Goal: Check status: Check status

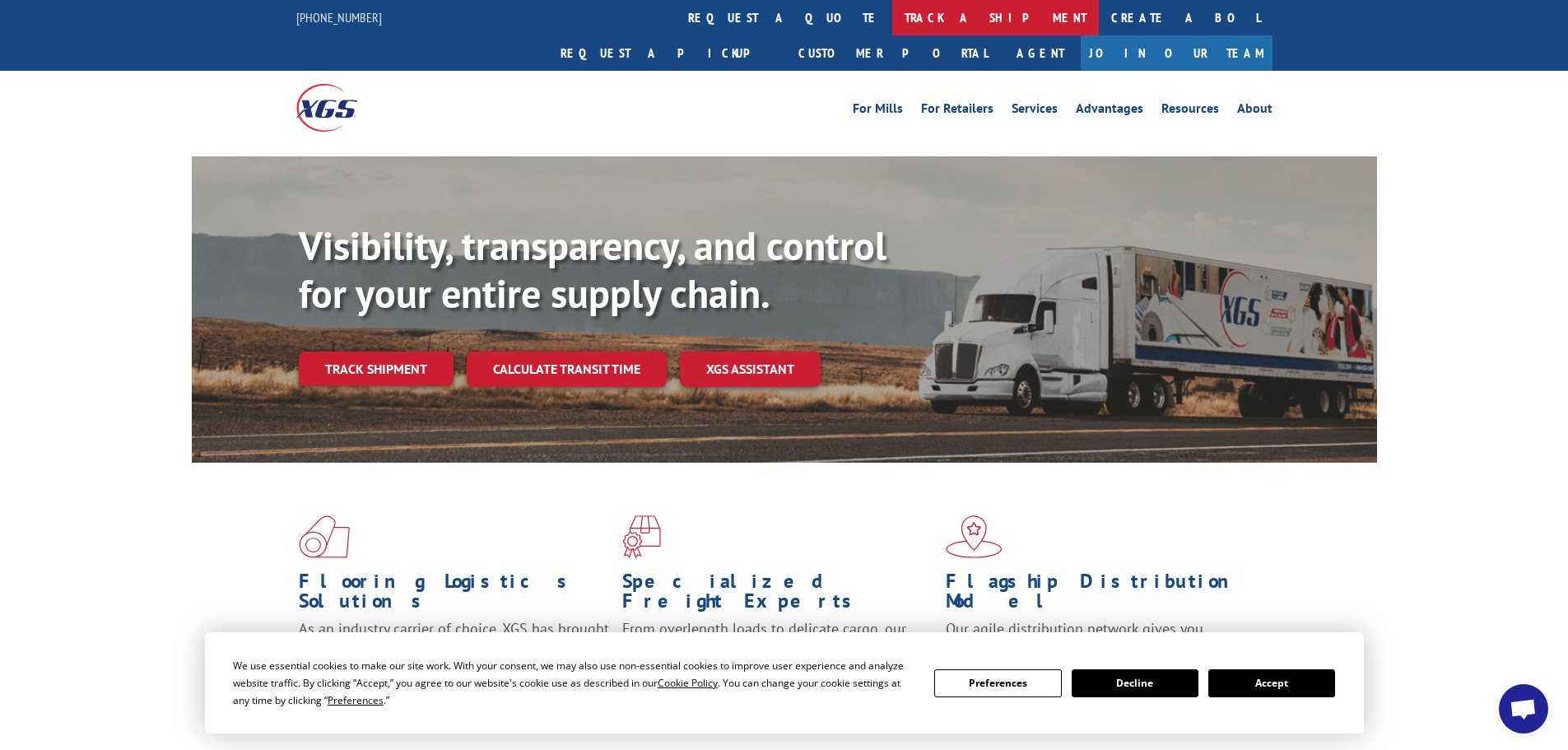
click at [893, 17] on link "track a shipment" at bounding box center [996, 17] width 207 height 36
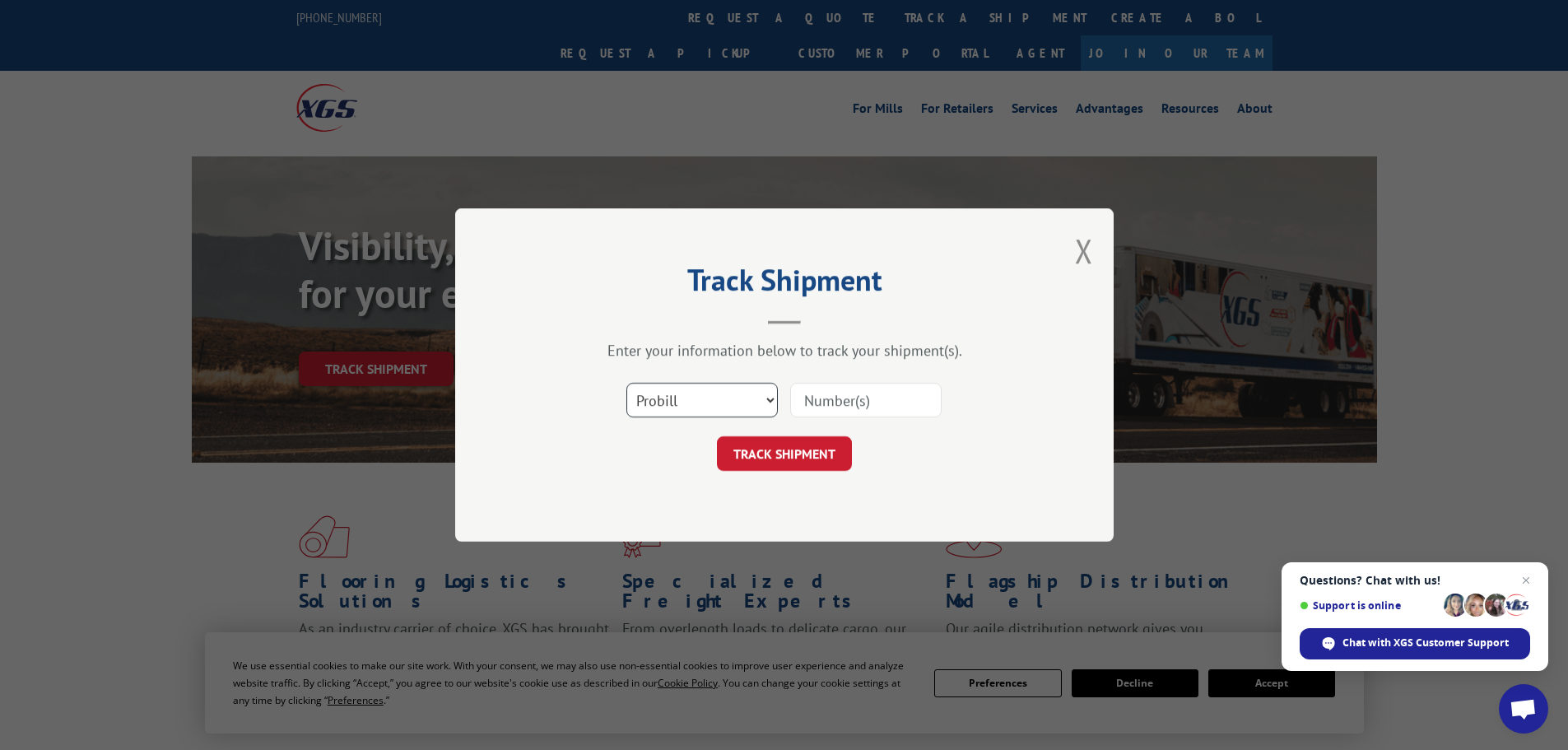
click at [733, 400] on select "Select category... Probill BOL PO" at bounding box center [702, 401] width 151 height 35
select select "po"
click at [627, 383] on select "Select category... Probill BOL PO" at bounding box center [702, 401] width 151 height 35
click at [852, 404] on input at bounding box center [865, 401] width 151 height 35
paste input "12537571"
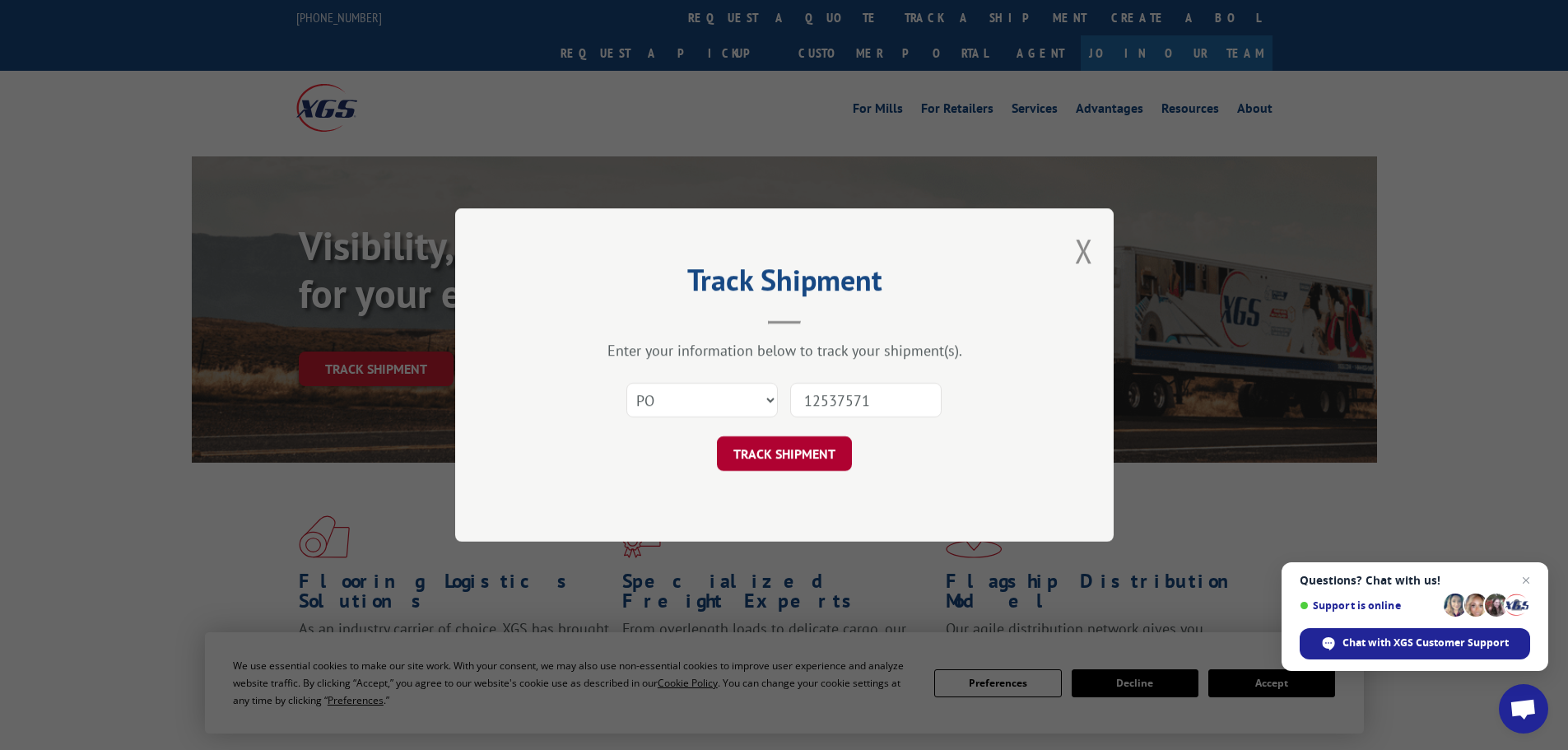
type input "12537571"
drag, startPoint x: 815, startPoint y: 459, endPoint x: 821, endPoint y: 452, distance: 9.2
click at [815, 458] on button "TRACK SHIPMENT" at bounding box center [784, 454] width 135 height 35
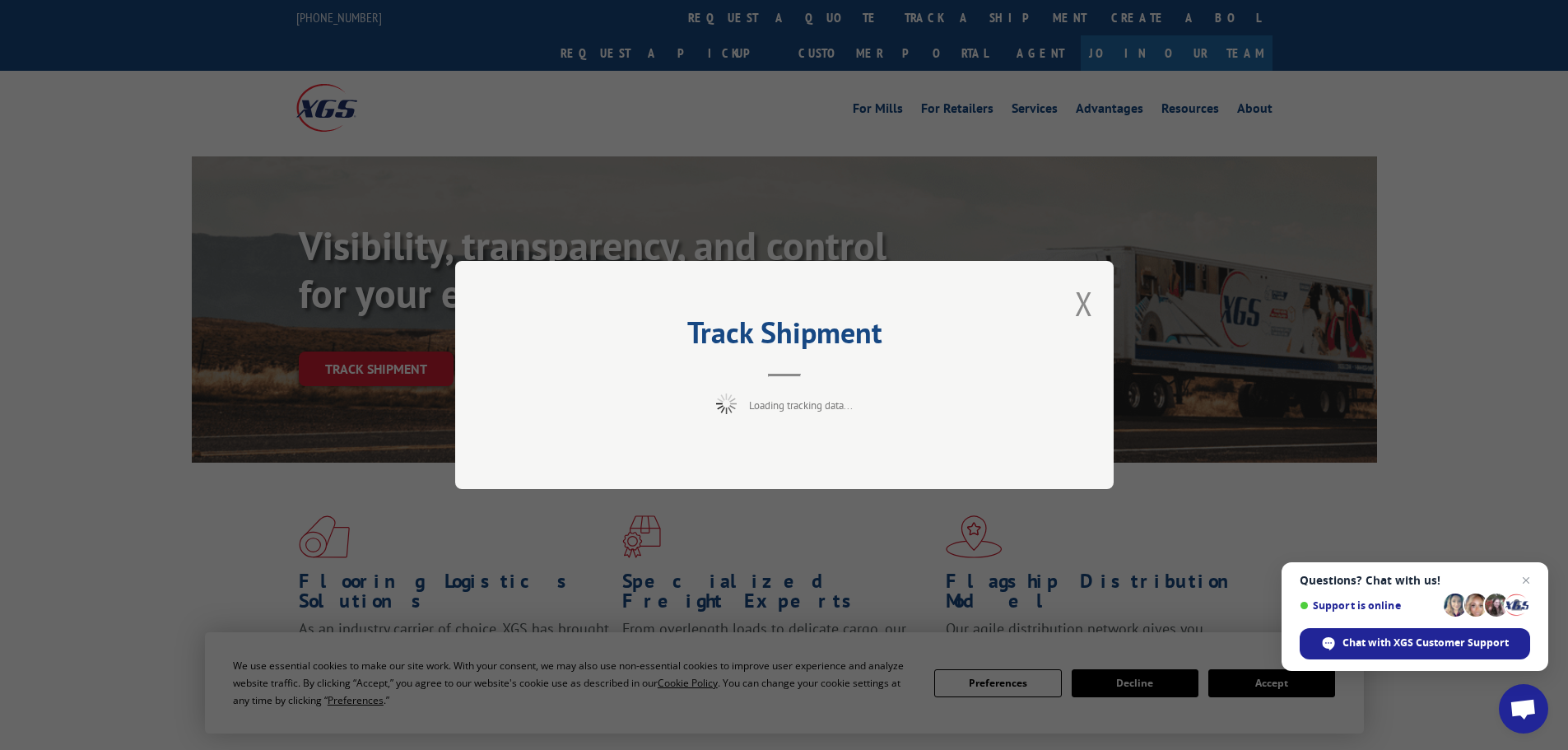
click at [1526, 580] on span "Close chat" at bounding box center [1527, 581] width 20 height 20
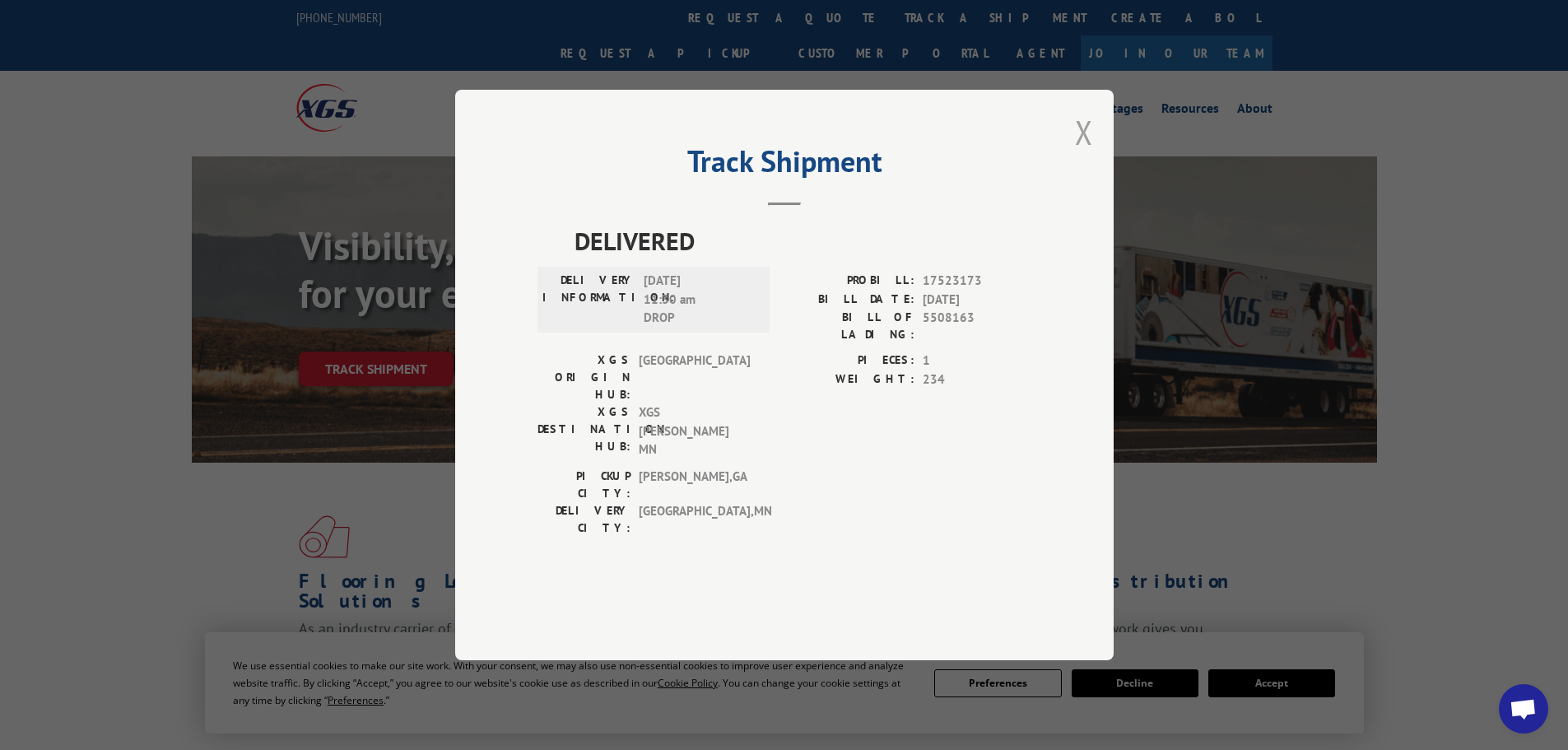
click at [1084, 154] on button "Close modal" at bounding box center [1084, 132] width 18 height 44
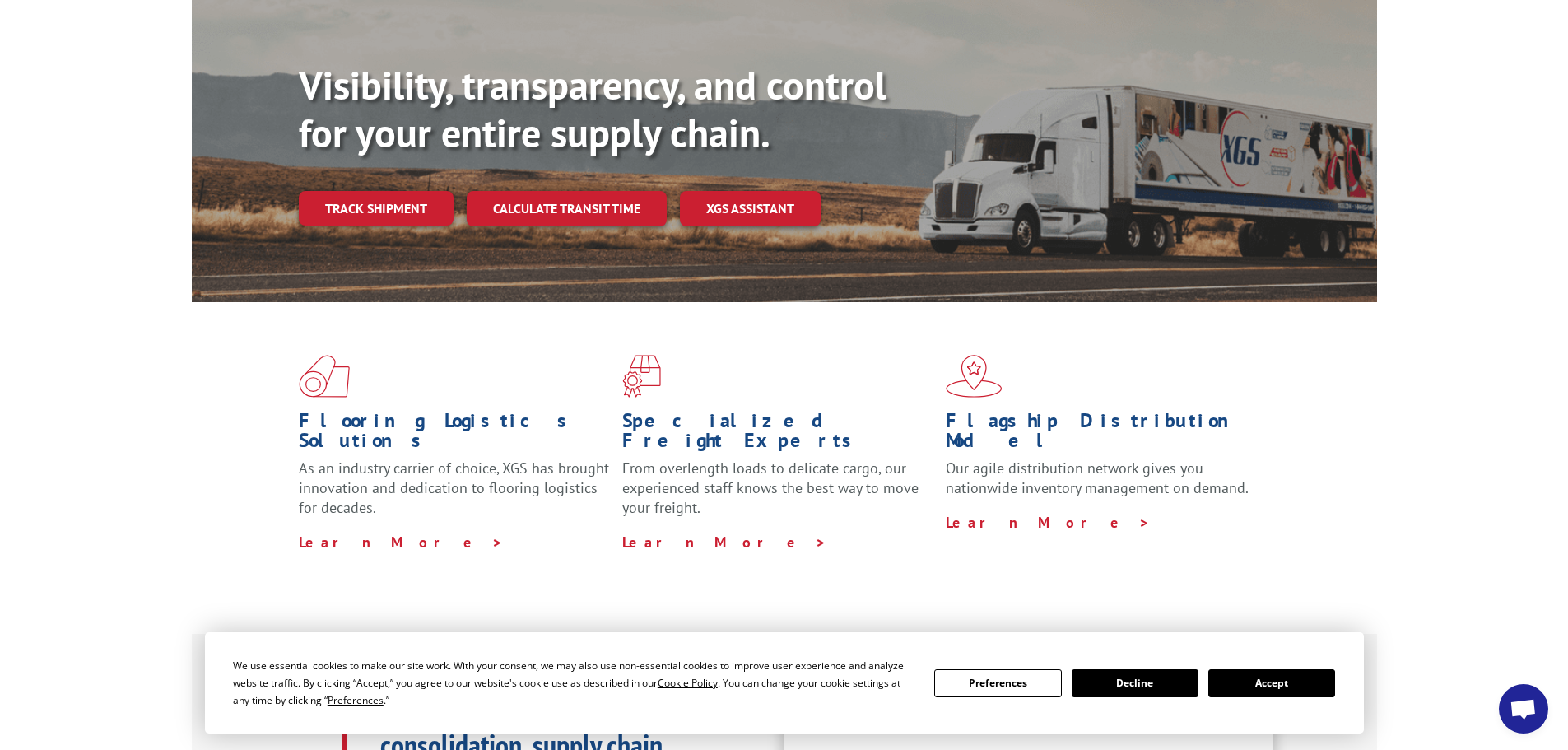
scroll to position [165, 0]
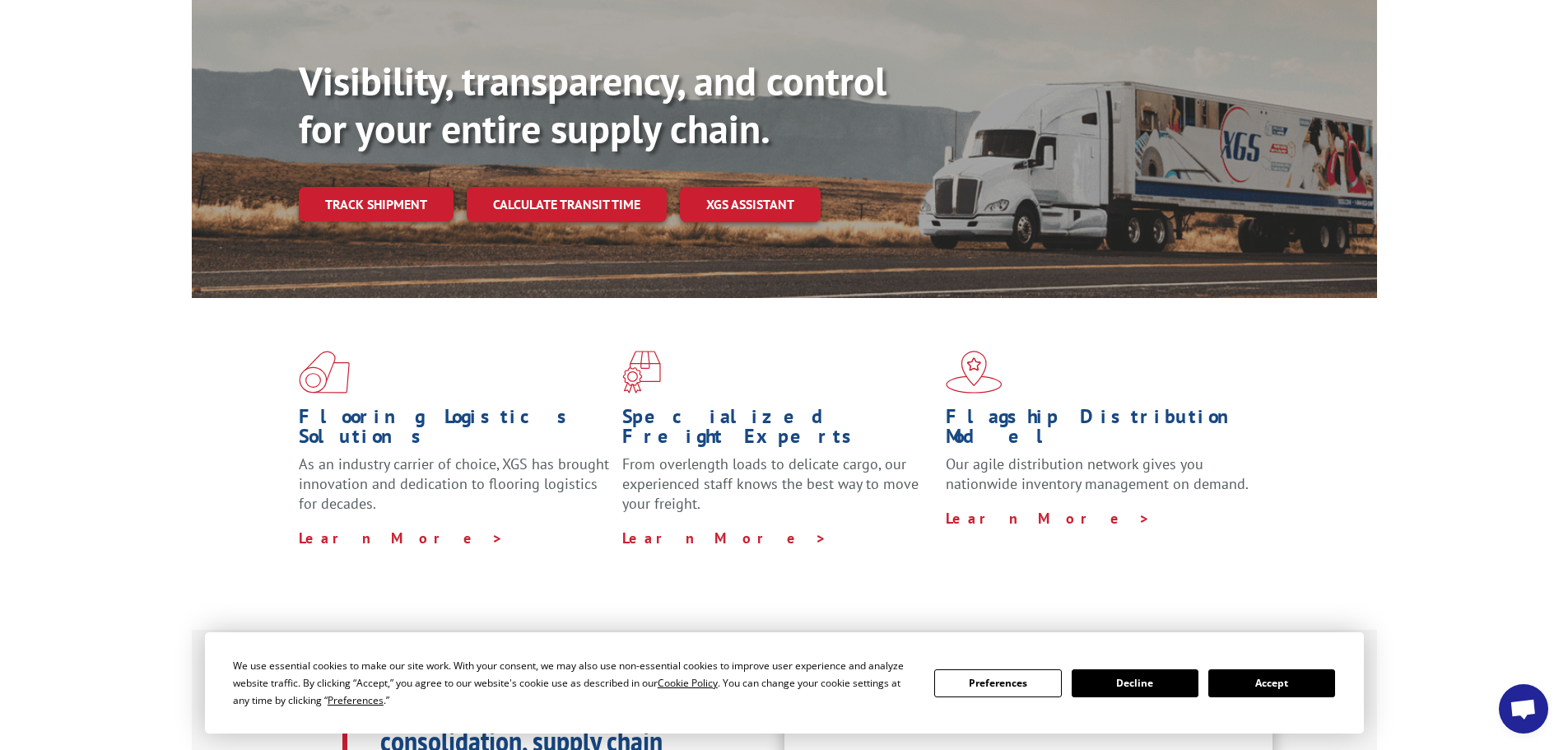
click at [1266, 687] on button "Accept" at bounding box center [1272, 683] width 126 height 28
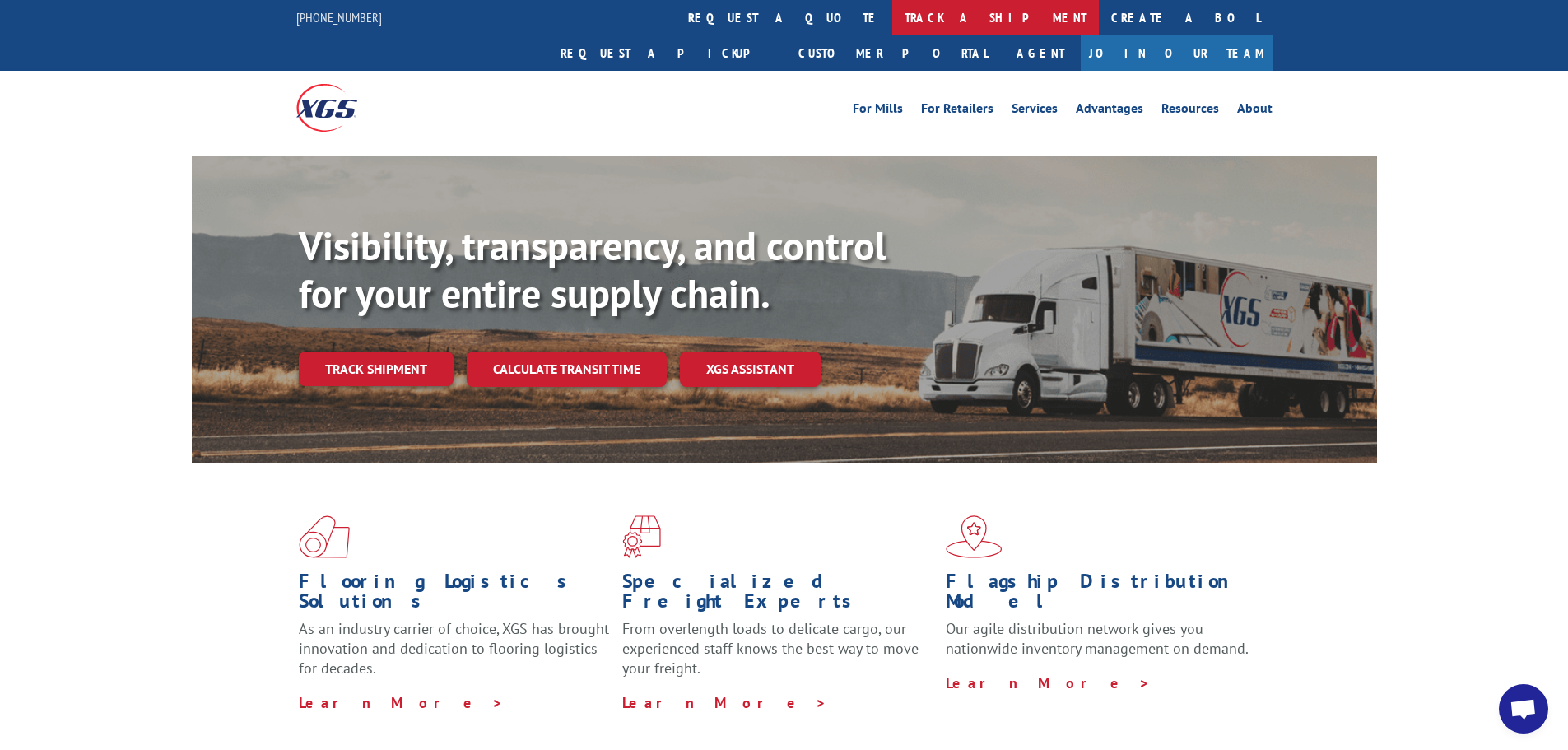
click at [893, 13] on link "track a shipment" at bounding box center [996, 17] width 207 height 36
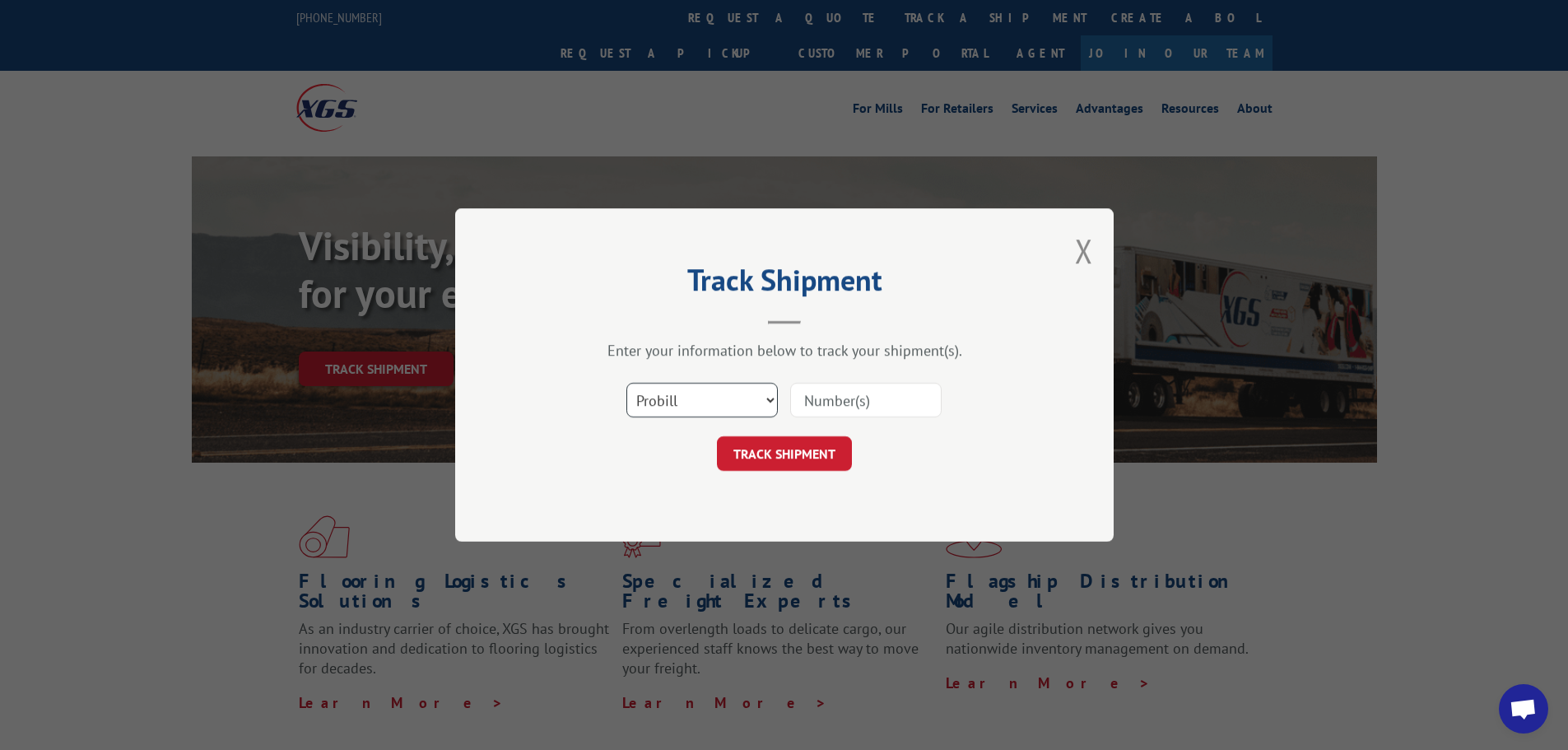
click at [705, 392] on select "Select category... Probill BOL PO" at bounding box center [702, 401] width 151 height 35
select select "po"
click at [627, 383] on select "Select category... Probill BOL PO" at bounding box center [702, 401] width 151 height 35
click at [813, 410] on input at bounding box center [865, 401] width 151 height 35
paste input "12537571"
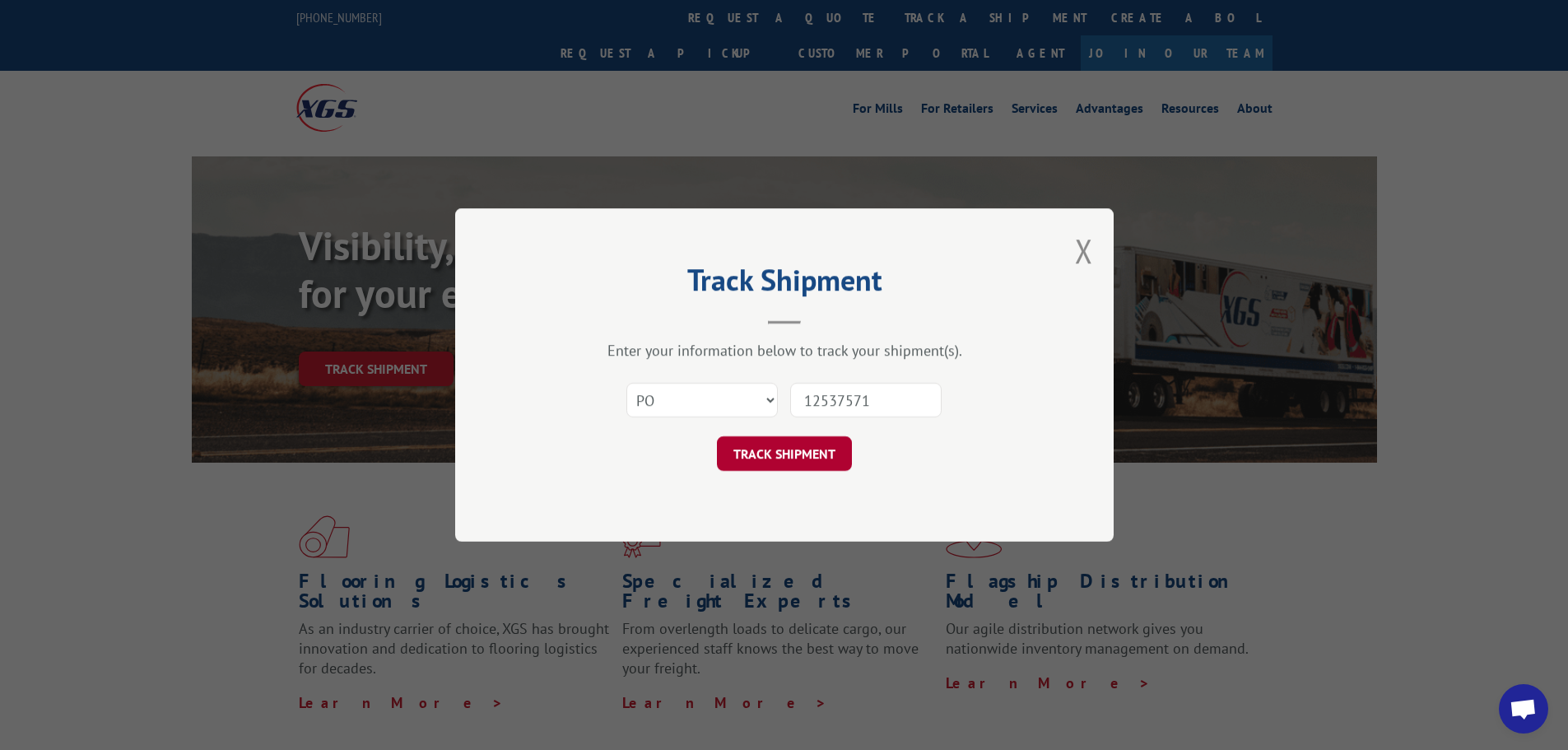
type input "12537571"
click at [798, 457] on button "TRACK SHIPMENT" at bounding box center [784, 454] width 135 height 35
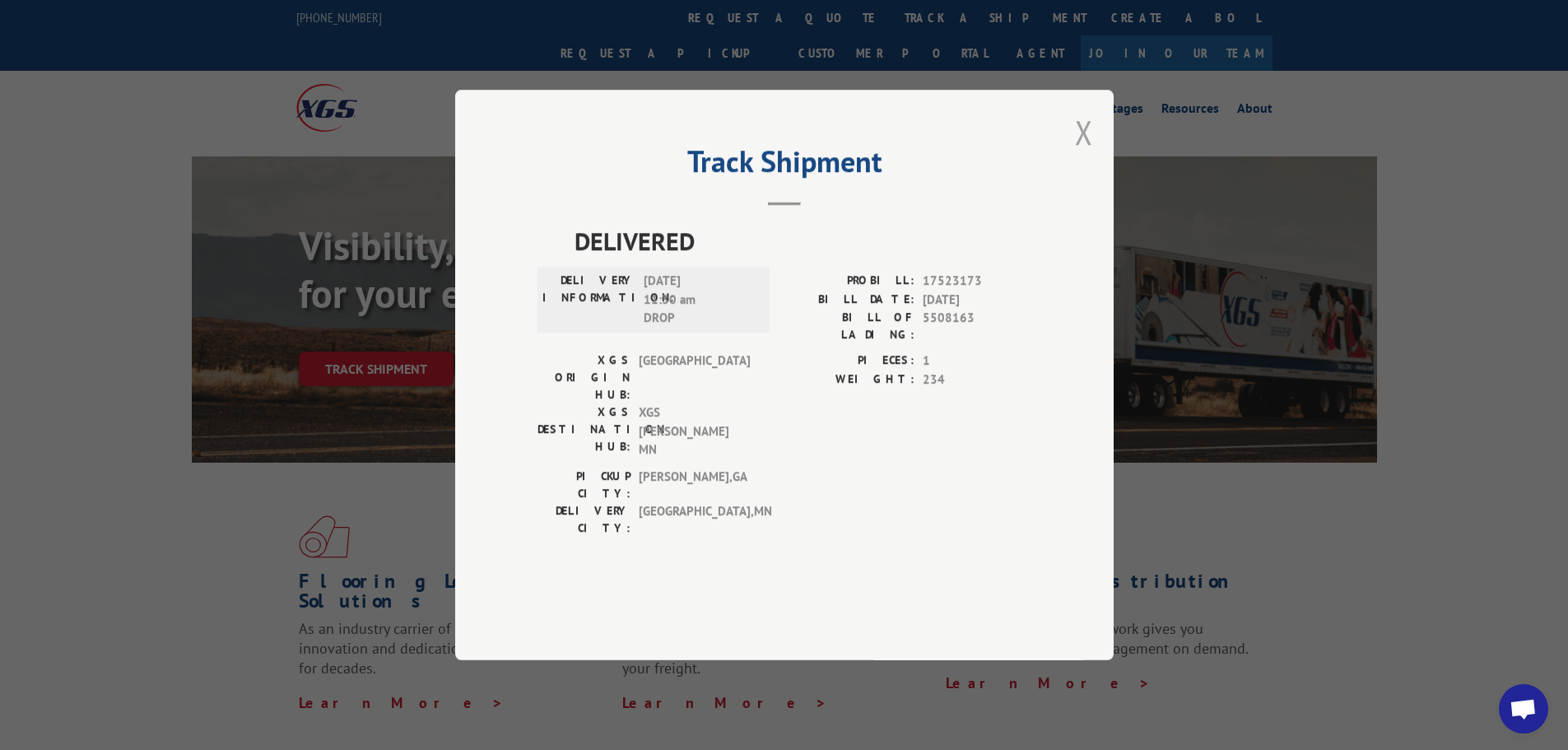
click at [1087, 154] on button "Close modal" at bounding box center [1084, 132] width 18 height 44
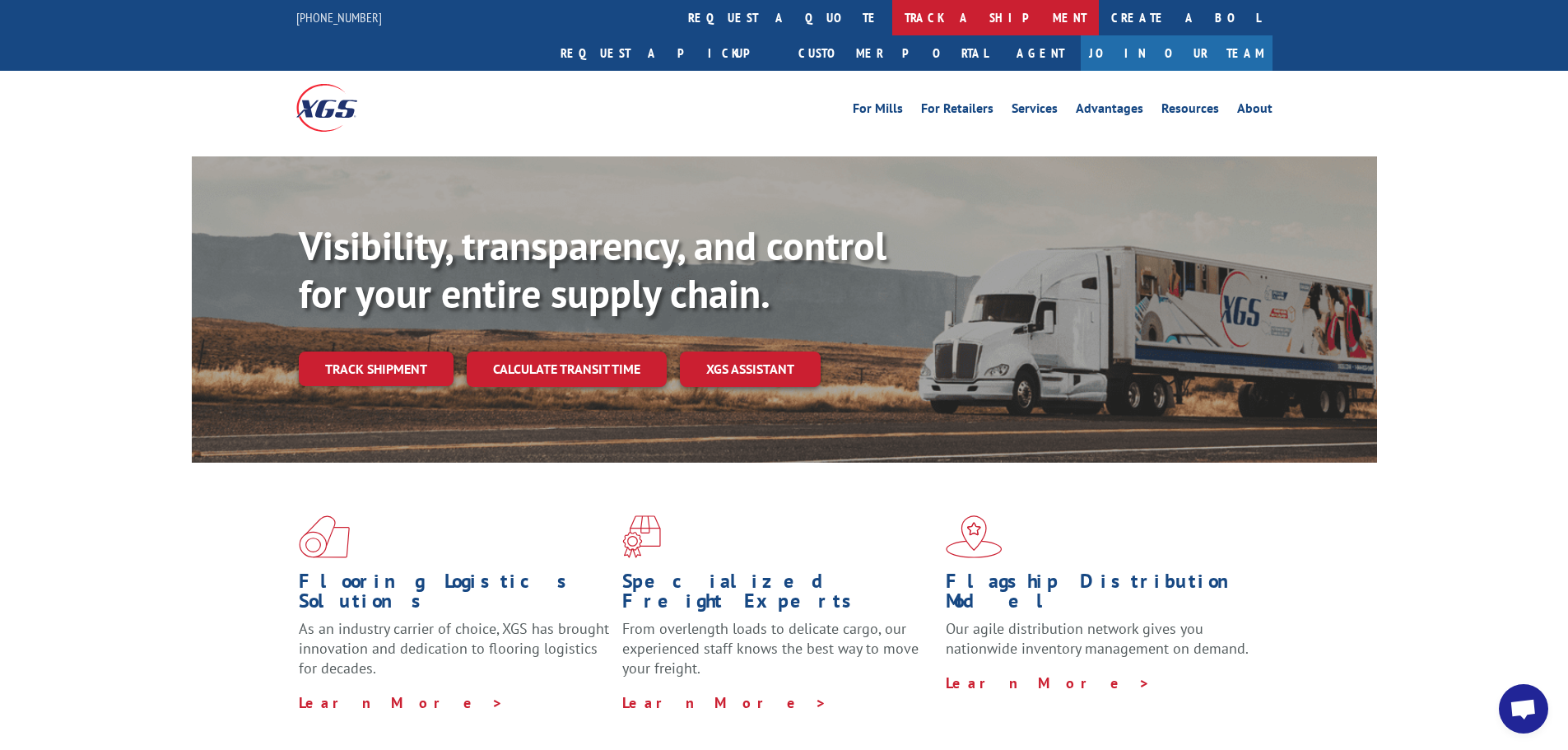
click at [893, 13] on link "track a shipment" at bounding box center [996, 17] width 207 height 36
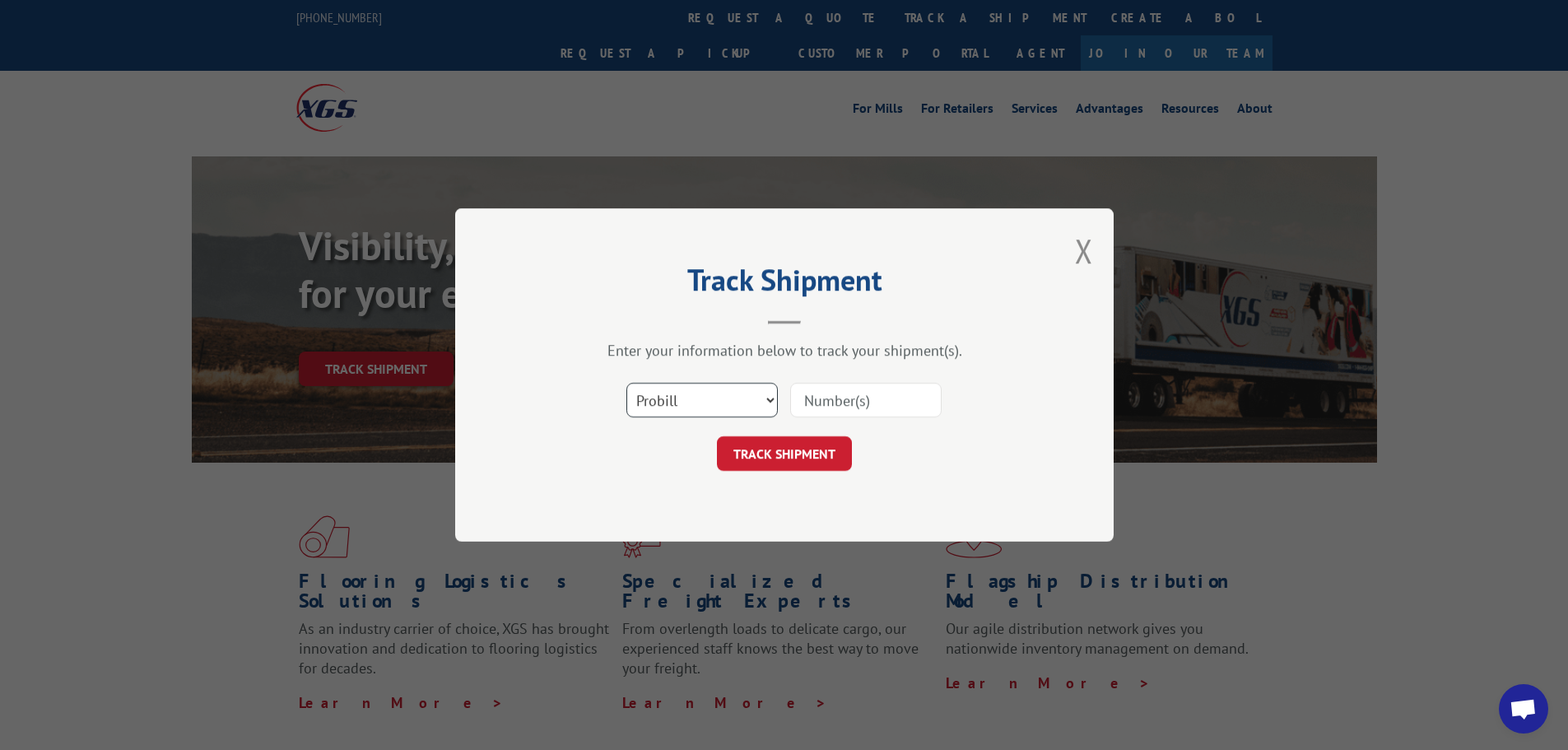
click at [768, 400] on select "Select category... Probill BOL PO" at bounding box center [702, 401] width 151 height 35
select select "po"
click at [627, 383] on select "Select category... Probill BOL PO" at bounding box center [702, 401] width 151 height 35
click at [828, 399] on input at bounding box center [865, 401] width 151 height 35
paste input "12537571"
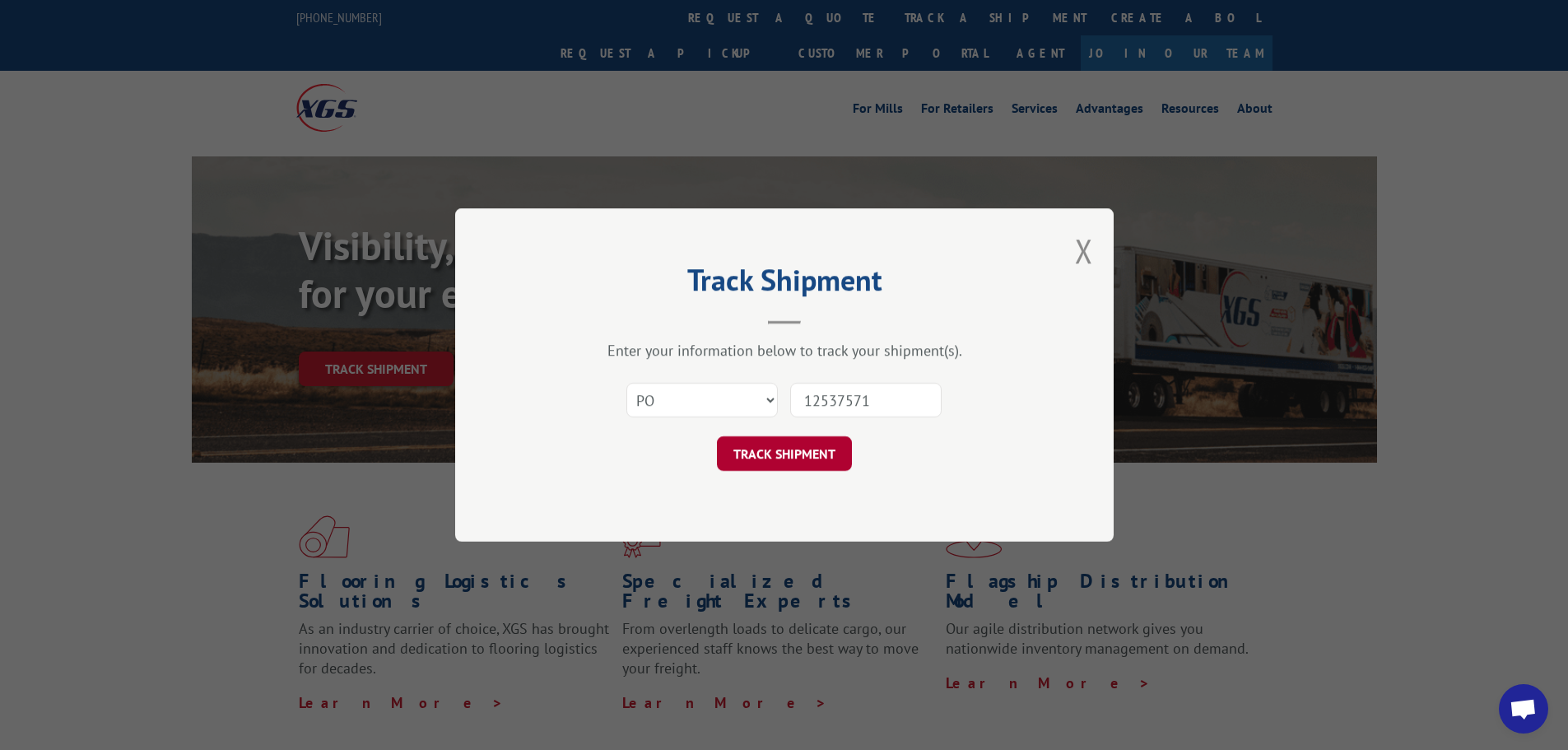
type input "12537571"
click at [786, 448] on button "TRACK SHIPMENT" at bounding box center [784, 454] width 135 height 35
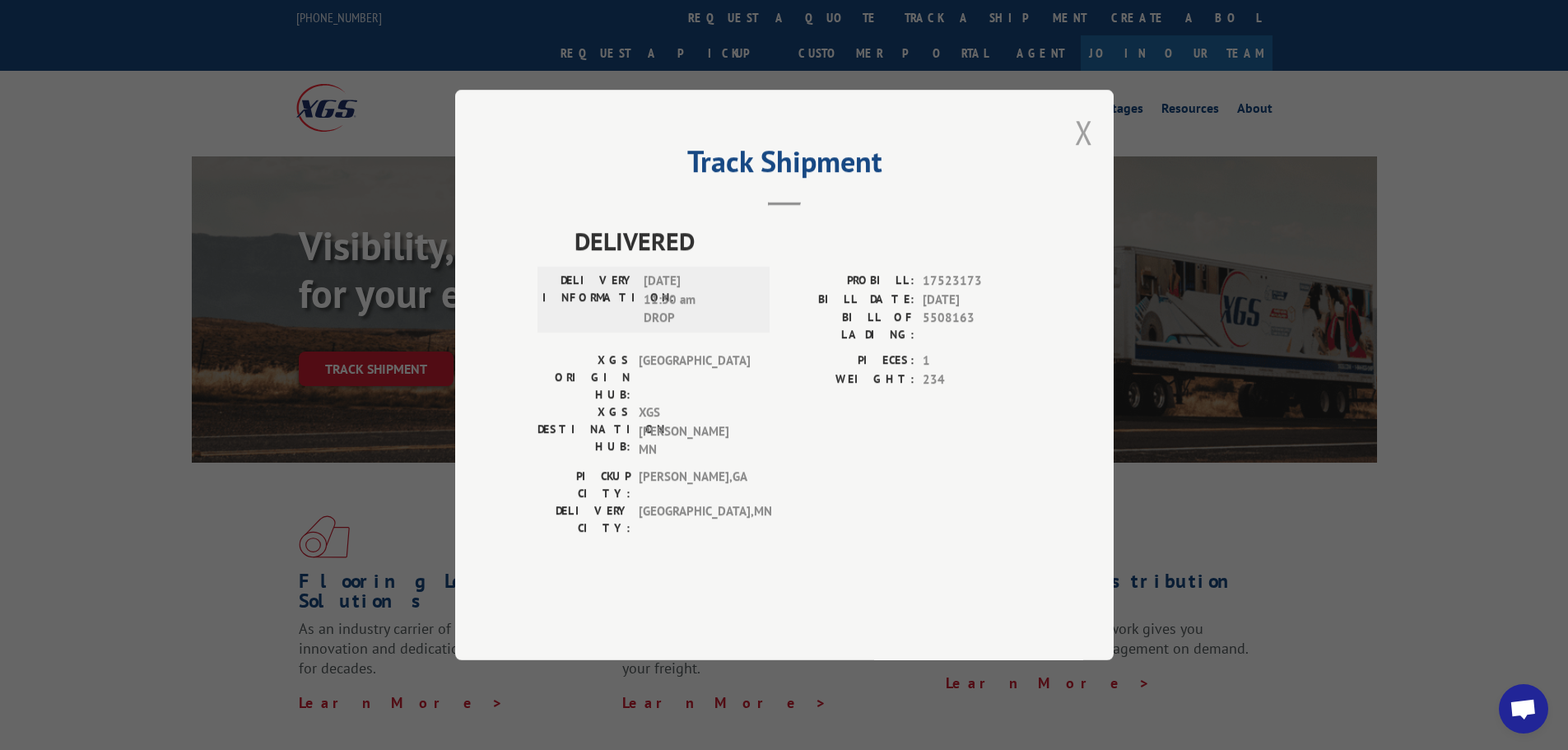
click at [1084, 154] on button "Close modal" at bounding box center [1084, 132] width 18 height 44
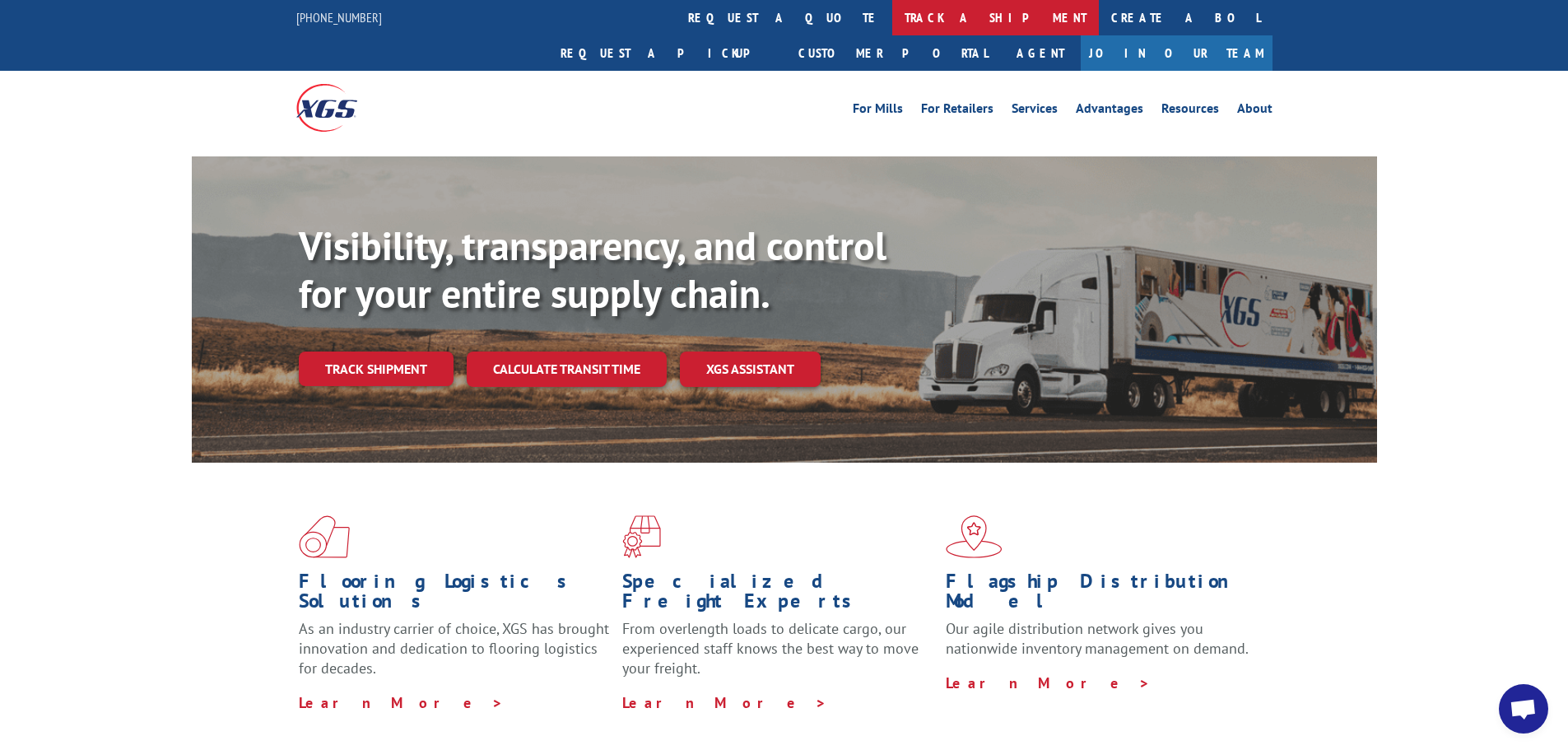
click at [893, 21] on link "track a shipment" at bounding box center [996, 17] width 207 height 36
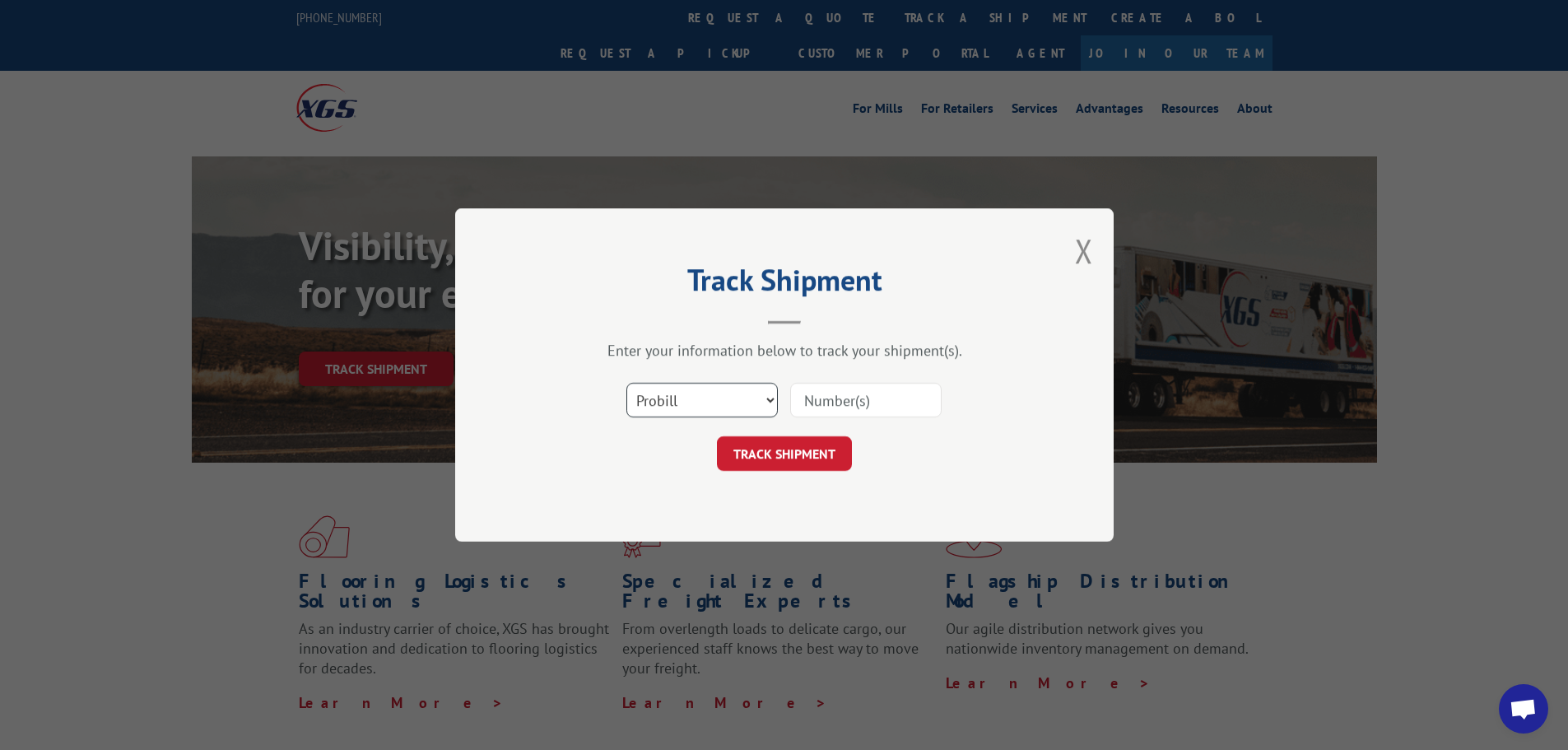
click at [755, 403] on select "Select category... Probill BOL PO" at bounding box center [702, 401] width 151 height 35
select select "po"
click at [627, 383] on select "Select category... Probill BOL PO" at bounding box center [702, 401] width 151 height 35
click at [838, 401] on input at bounding box center [865, 401] width 151 height 35
paste input "12537636"
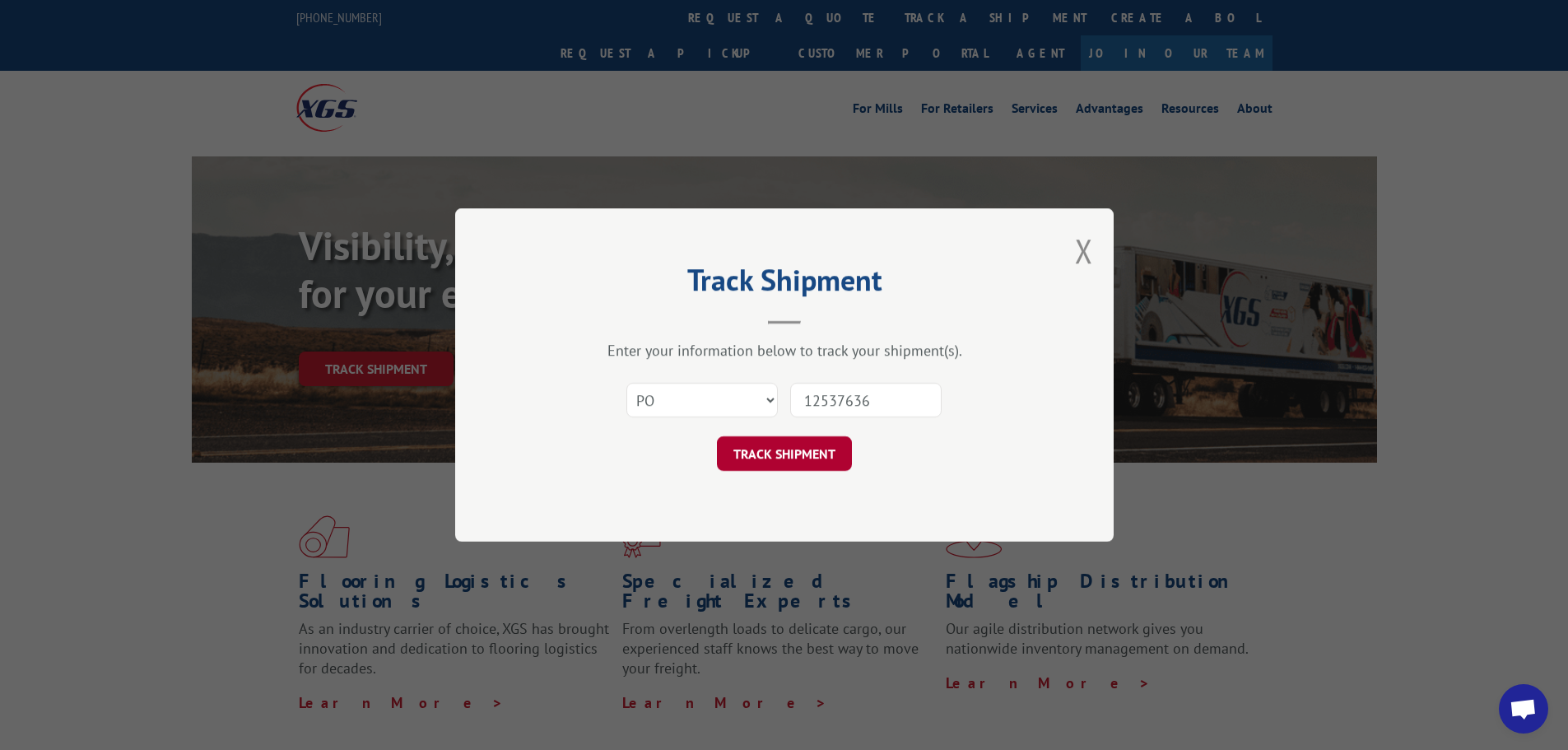
type input "12537636"
click at [823, 450] on button "TRACK SHIPMENT" at bounding box center [784, 454] width 135 height 35
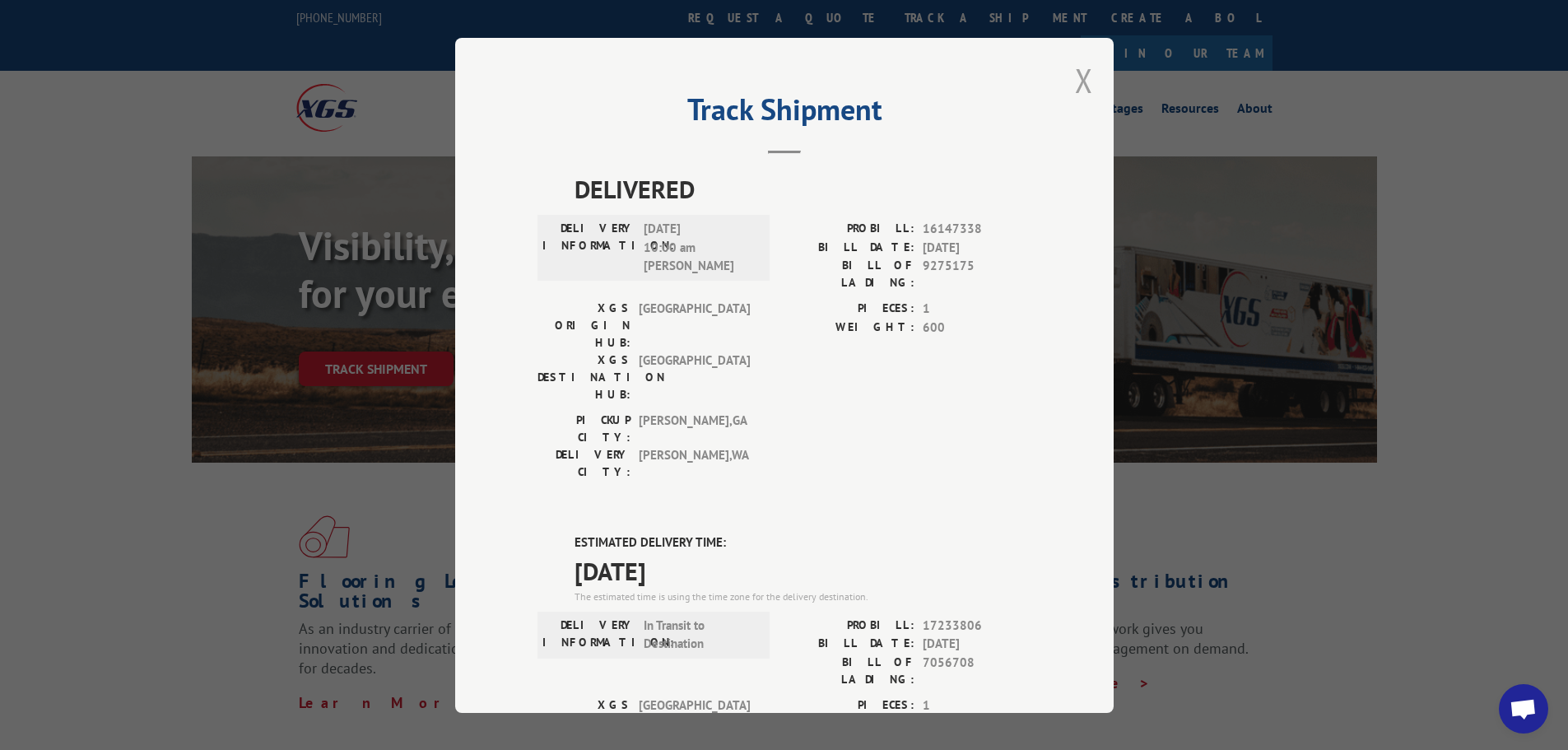
drag, startPoint x: 1086, startPoint y: 77, endPoint x: 1079, endPoint y: 83, distance: 9.2
click at [1084, 77] on button "Close modal" at bounding box center [1084, 81] width 18 height 44
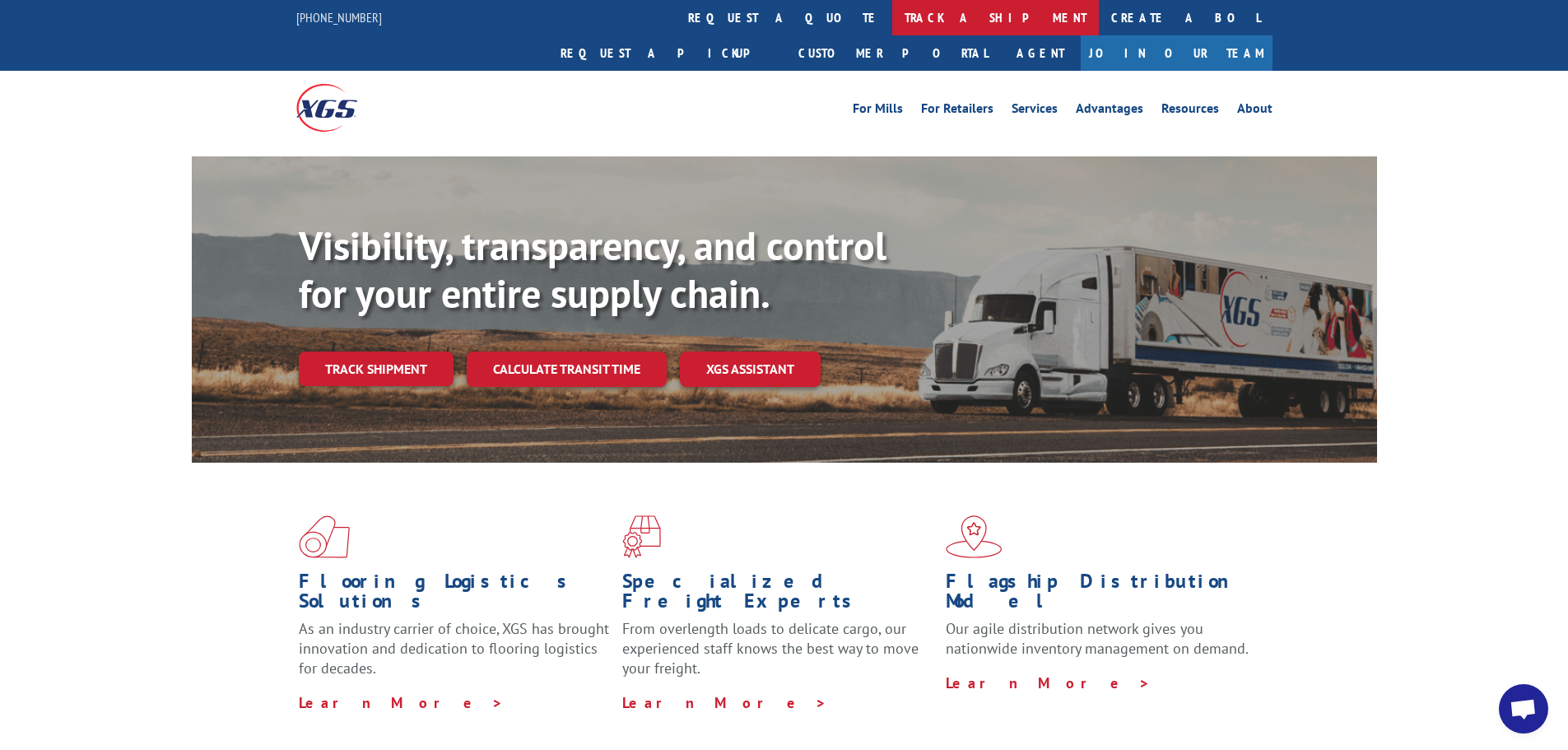
click at [893, 12] on link "track a shipment" at bounding box center [996, 17] width 207 height 36
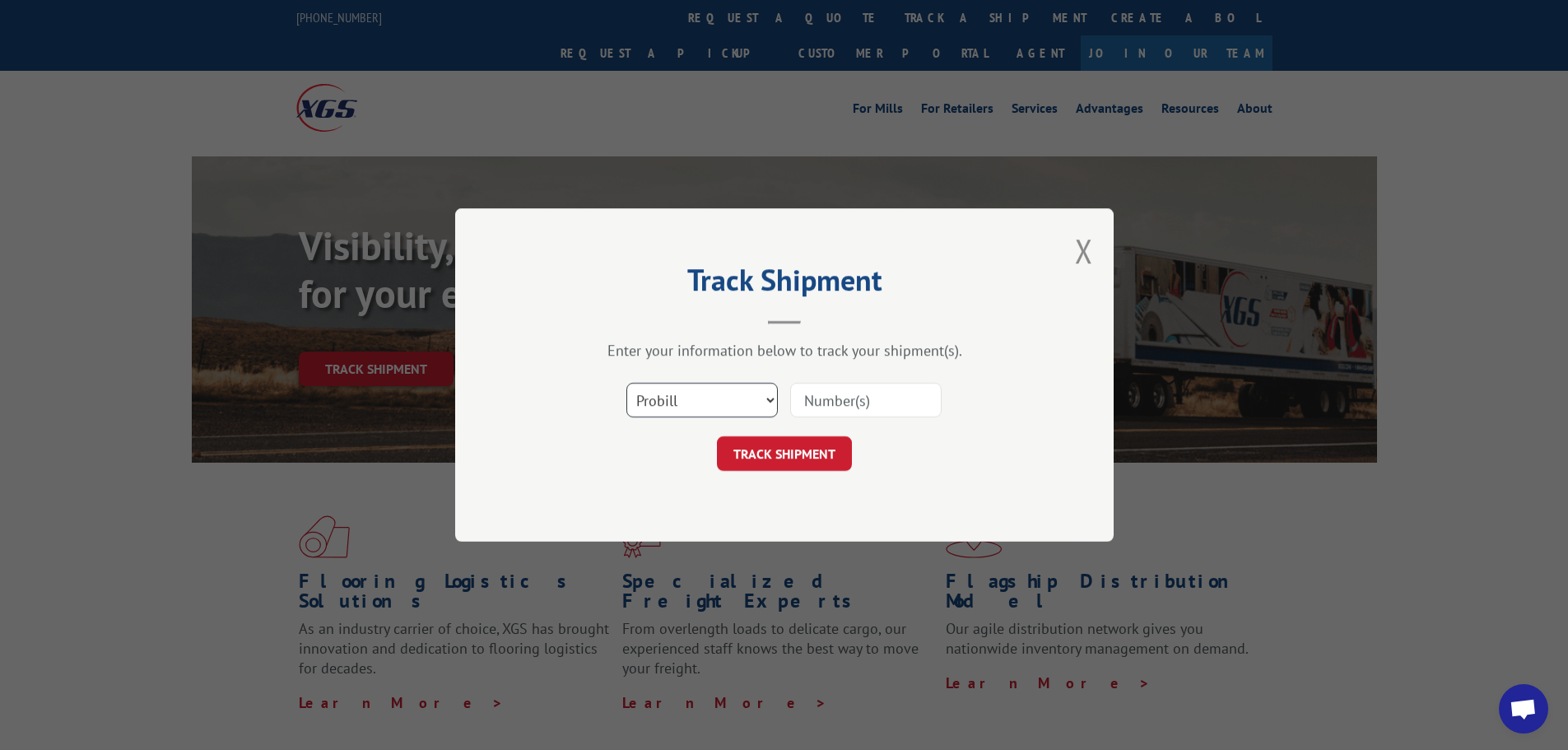
click at [770, 397] on select "Select category... Probill BOL PO" at bounding box center [702, 401] width 151 height 35
select select "po"
click at [627, 383] on select "Select category... Probill BOL PO" at bounding box center [702, 401] width 151 height 35
click at [840, 400] on input at bounding box center [865, 401] width 151 height 35
paste input "12537662"
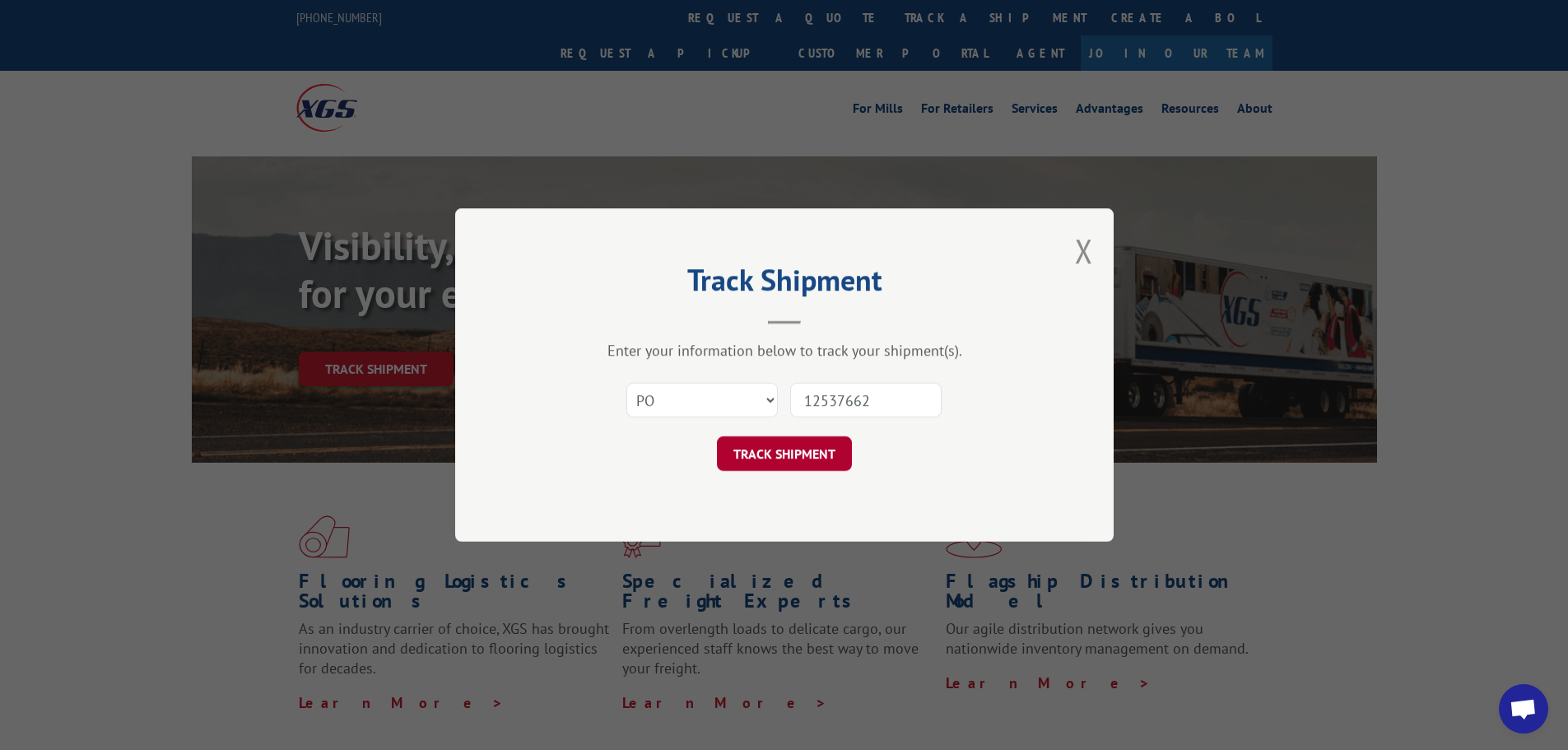
type input "12537662"
click at [821, 447] on button "TRACK SHIPMENT" at bounding box center [784, 454] width 135 height 35
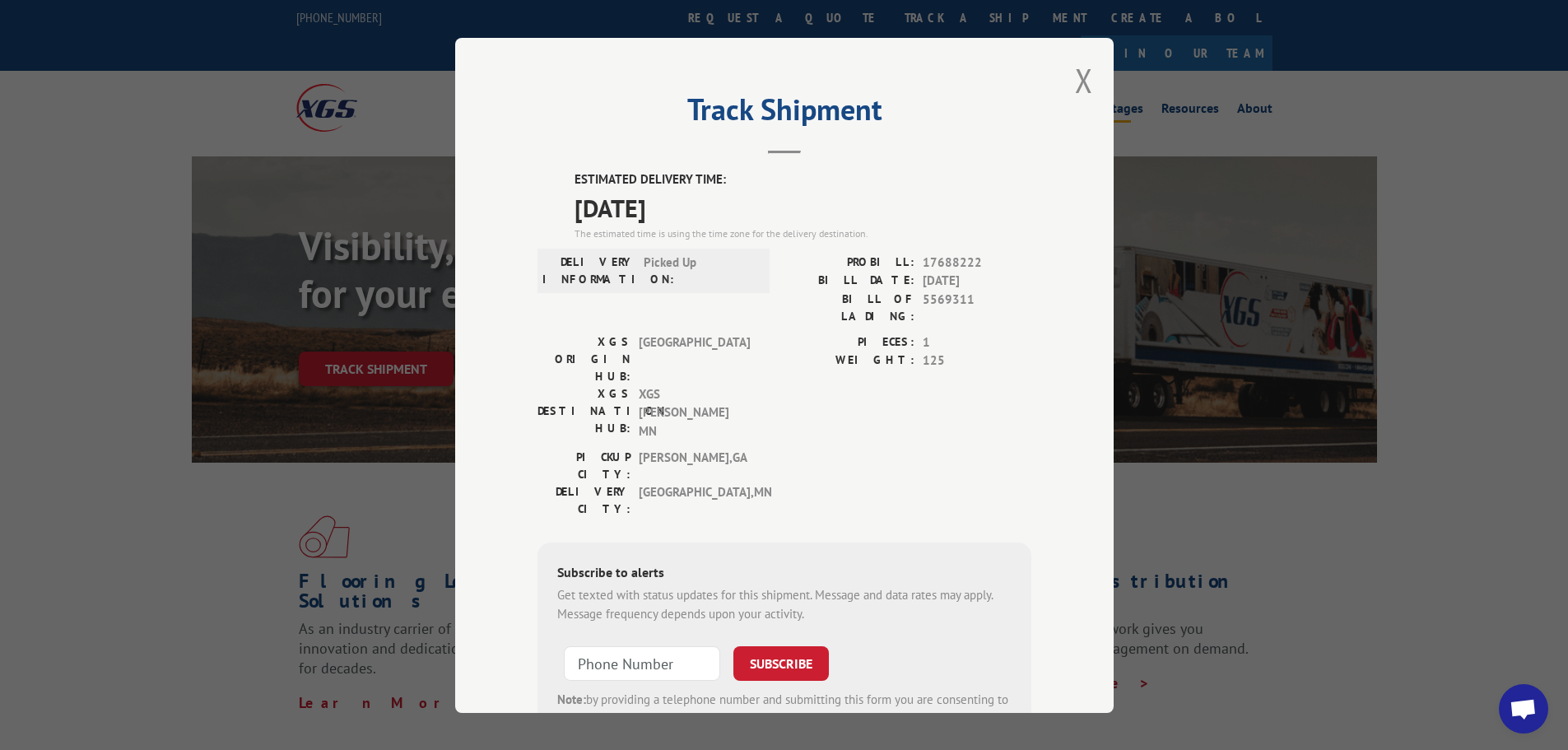
click at [1078, 79] on button "Close modal" at bounding box center [1084, 81] width 18 height 44
